Goal: Transaction & Acquisition: Purchase product/service

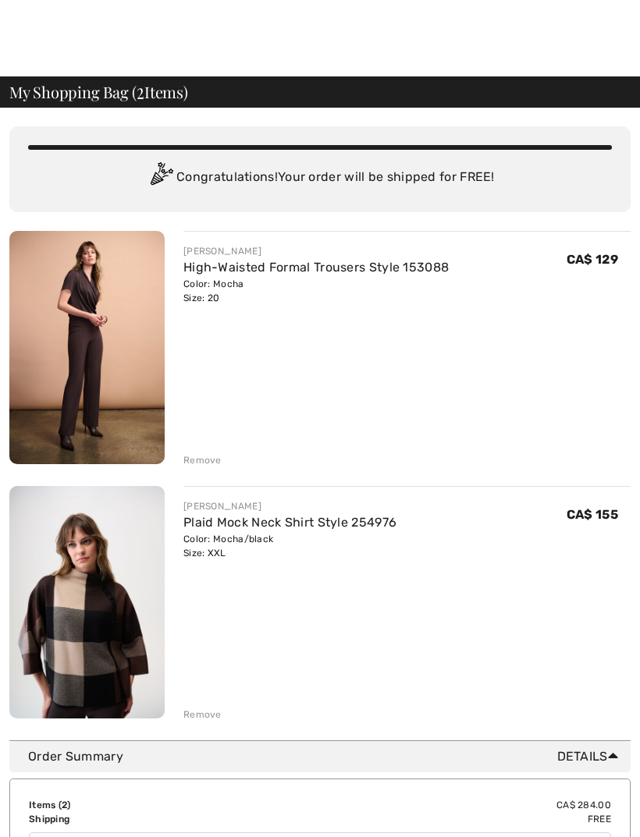
scroll to position [34, 0]
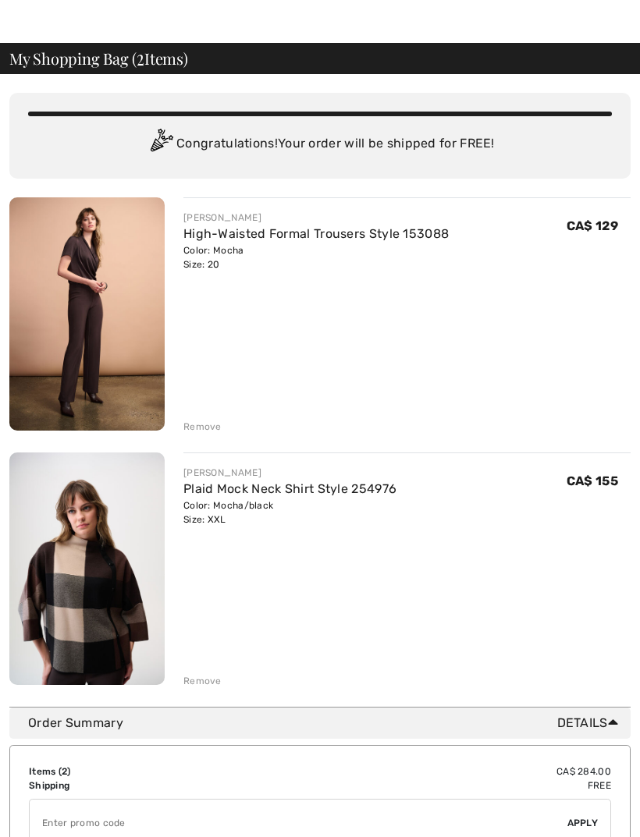
click at [403, 236] on link "High-Waisted Formal Trousers Style 153088" at bounding box center [315, 233] width 265 height 15
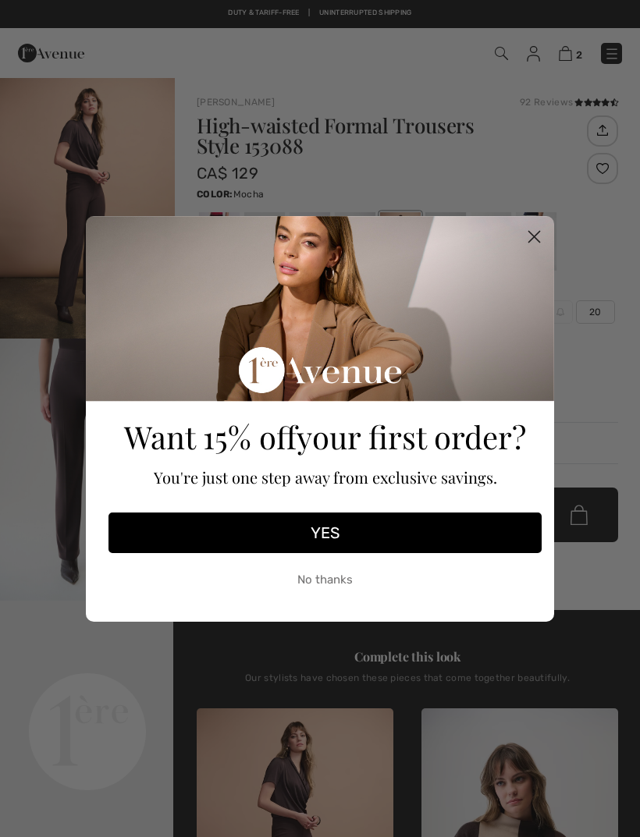
checkbox input "true"
click at [532, 236] on circle "Close dialog" at bounding box center [534, 236] width 26 height 26
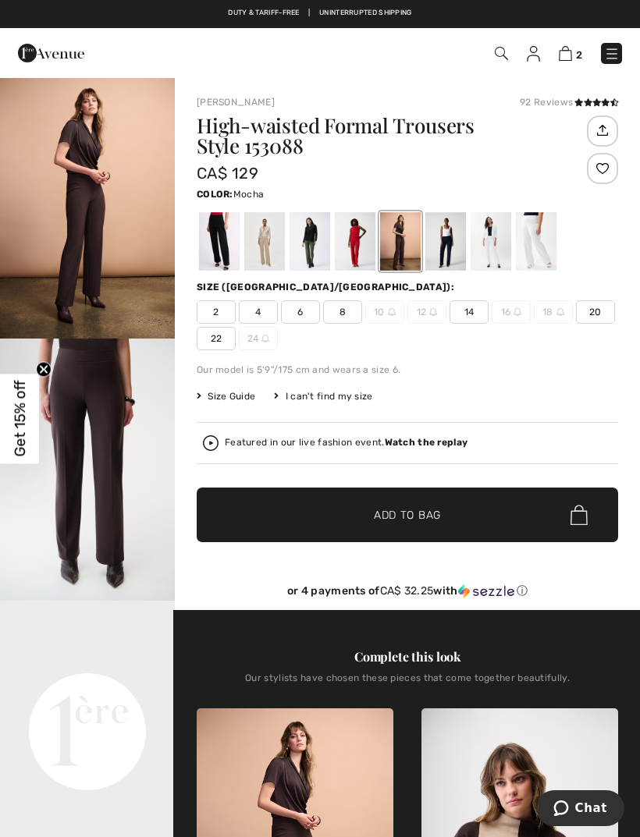
click at [103, 199] on img "1 / 4" at bounding box center [87, 207] width 175 height 262
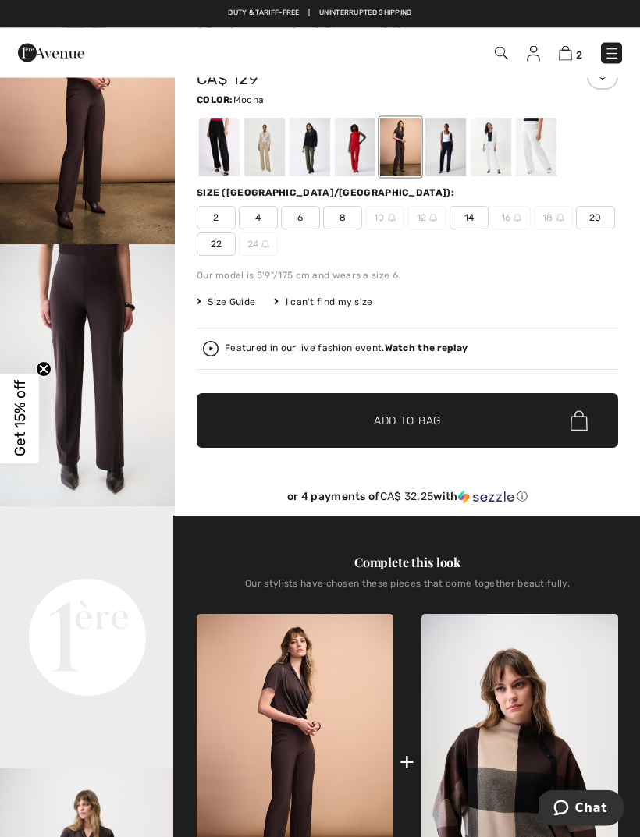
scroll to position [94, 0]
click at [495, 289] on div "High-waisted Formal Trousers Style 153088 CA$ 129 Color: Mocha Size (CA/US): 2 …" at bounding box center [407, 268] width 421 height 495
click at [433, 342] on div "Featured in our live fashion event. Watch the replay" at bounding box center [407, 349] width 409 height 16
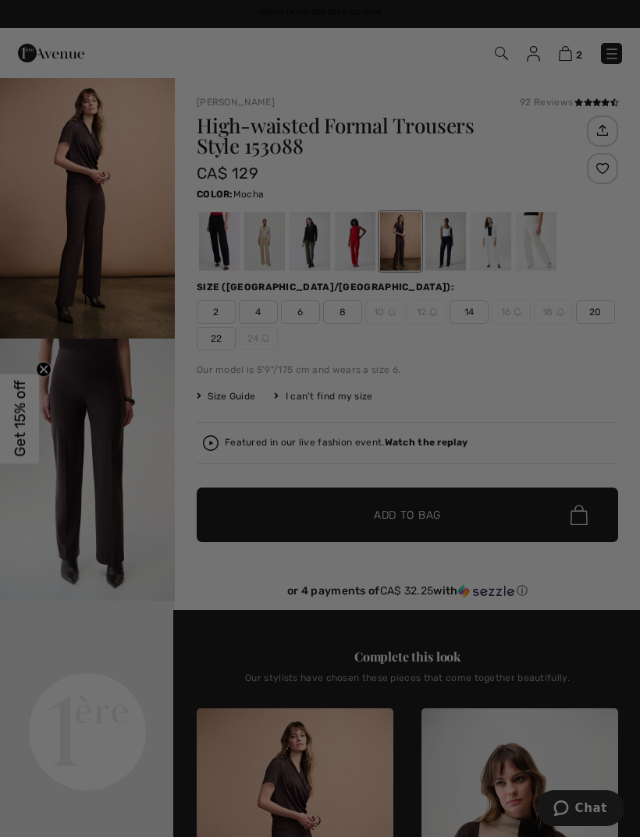
scroll to position [0, 0]
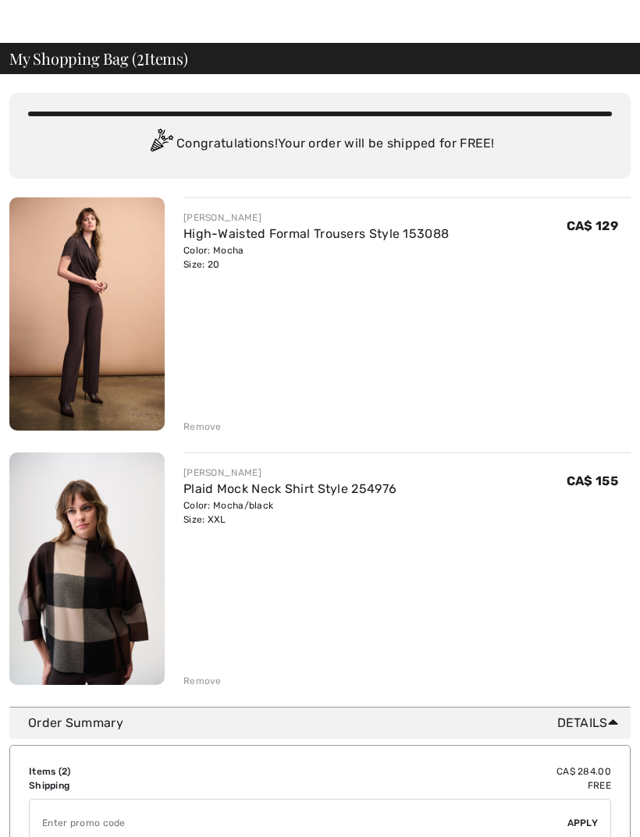
click at [108, 612] on img at bounding box center [86, 568] width 155 height 233
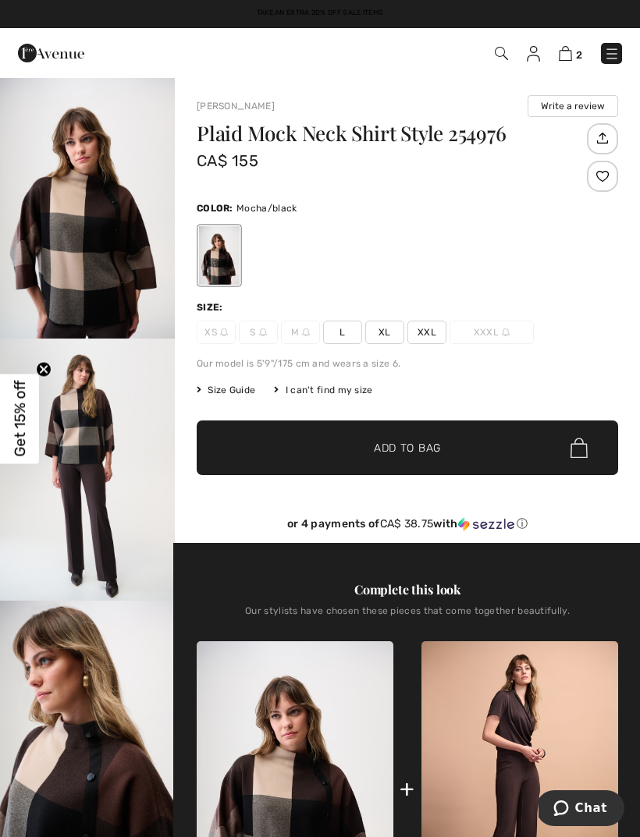
click at [555, 65] on div "2 Checkout" at bounding box center [451, 53] width 366 height 32
click at [563, 51] on img at bounding box center [565, 53] width 13 height 15
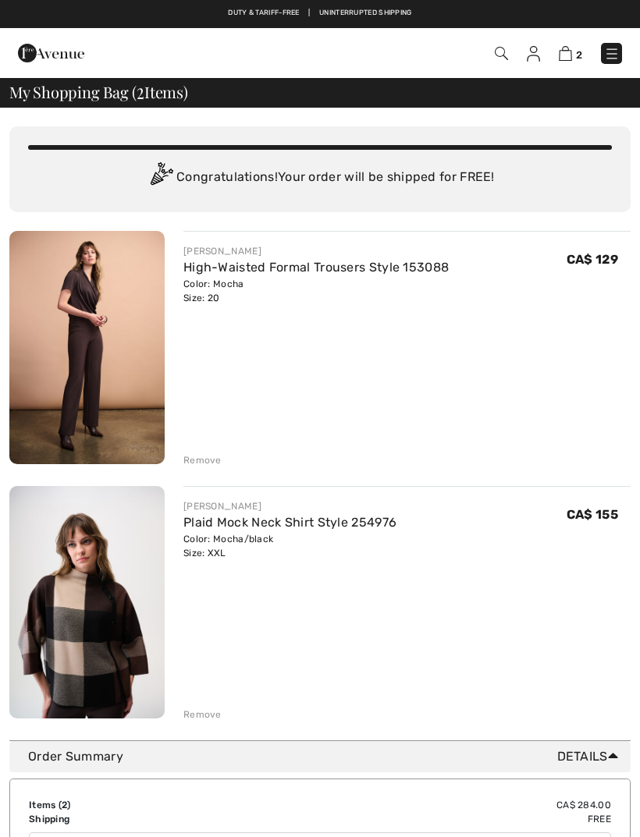
click at [417, 271] on link "High-Waisted Formal Trousers Style 153088" at bounding box center [315, 267] width 265 height 15
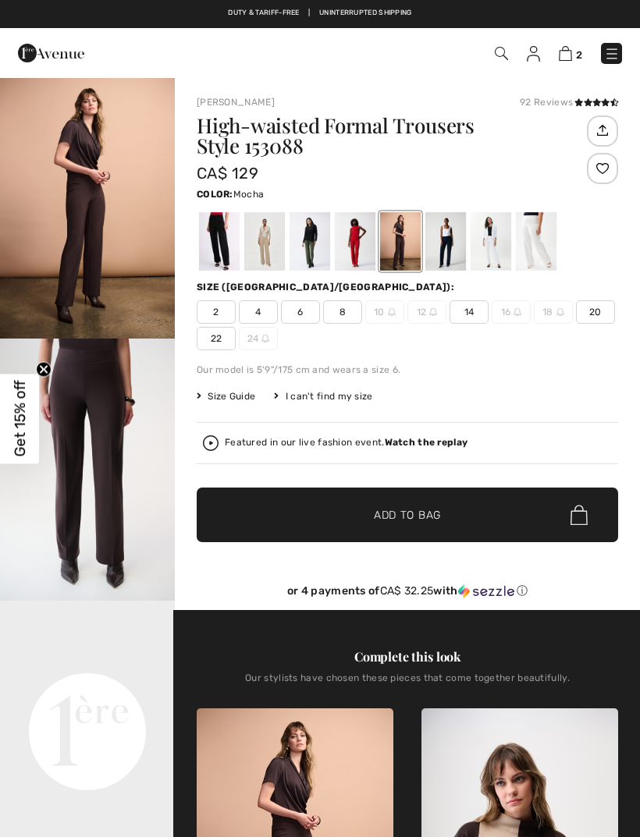
checkbox input "true"
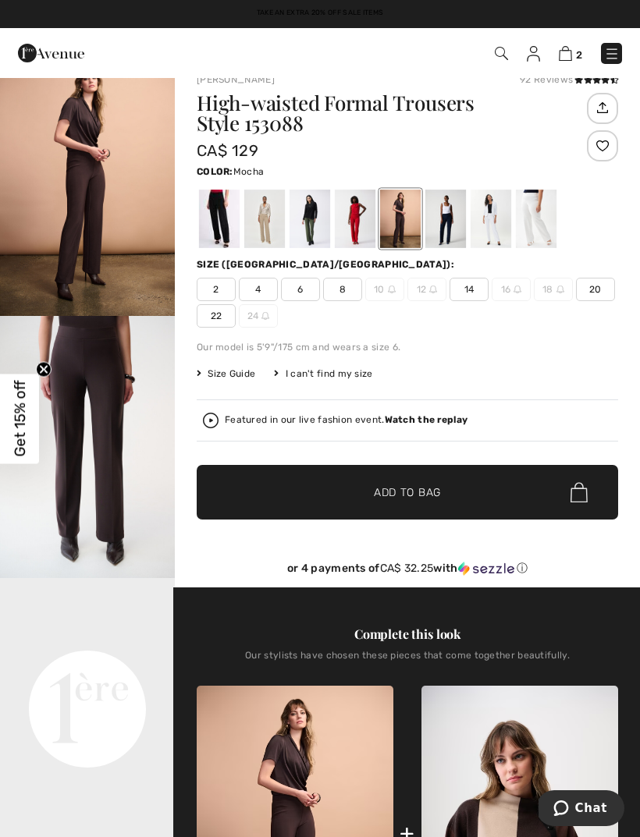
scroll to position [20, 0]
